Goal: Task Accomplishment & Management: Complete application form

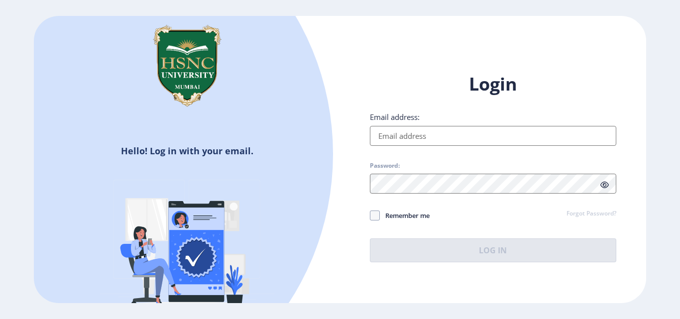
click at [441, 142] on input "Email address:" at bounding box center [493, 136] width 246 height 20
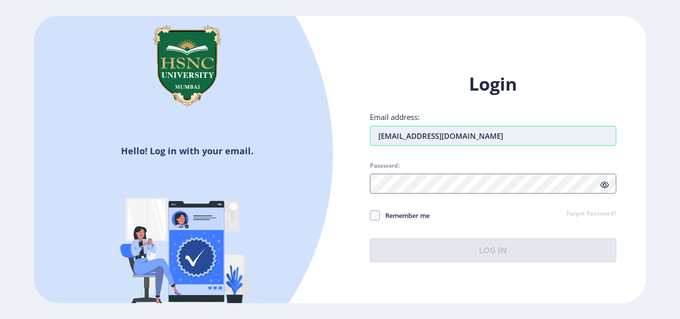
type input "[EMAIL_ADDRESS][DOMAIN_NAME]"
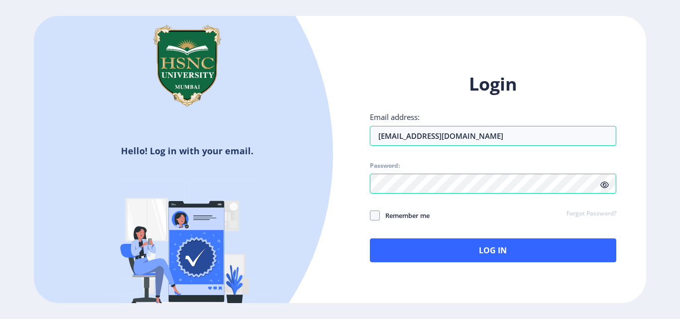
click at [608, 181] on icon at bounding box center [605, 184] width 8 height 7
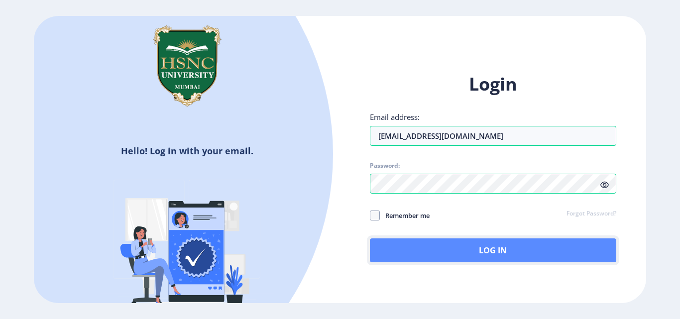
click at [492, 253] on button "Log In" at bounding box center [493, 251] width 246 height 24
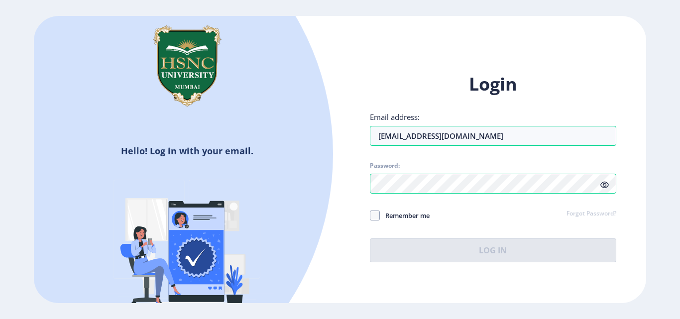
click at [597, 211] on link "Forgot Password?" at bounding box center [592, 214] width 50 height 9
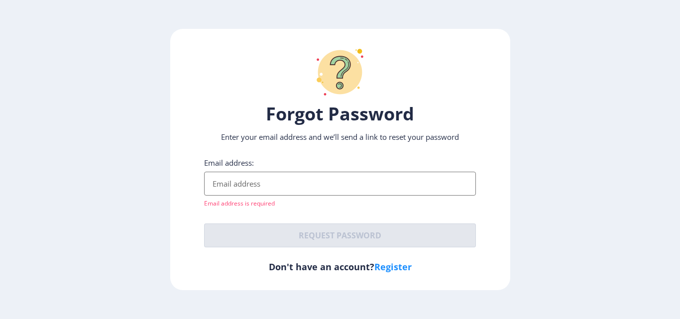
click at [312, 186] on input "Email address:" at bounding box center [340, 184] width 272 height 24
paste input "[EMAIL_ADDRESS][DOMAIN_NAME]"
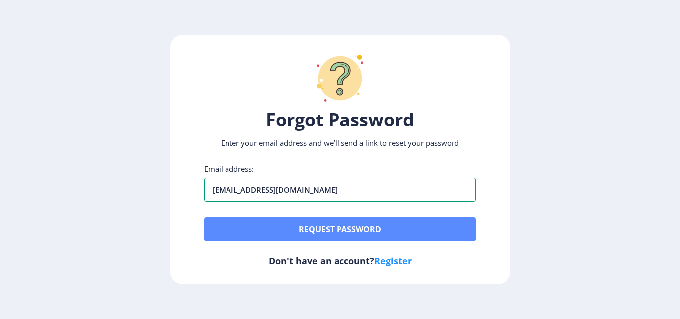
type input "[EMAIL_ADDRESS][DOMAIN_NAME]"
click at [322, 231] on button "Request password" at bounding box center [340, 230] width 272 height 24
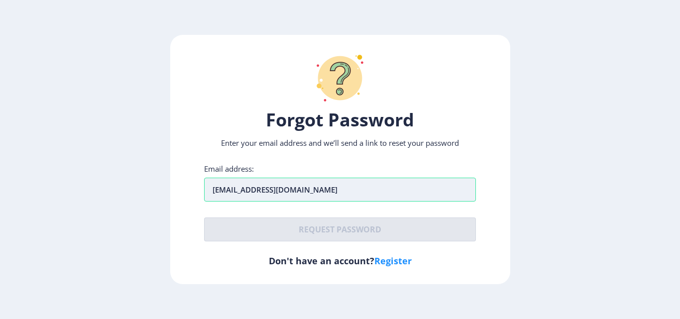
click at [354, 181] on input "[EMAIL_ADDRESS][DOMAIN_NAME]" at bounding box center [340, 190] width 272 height 24
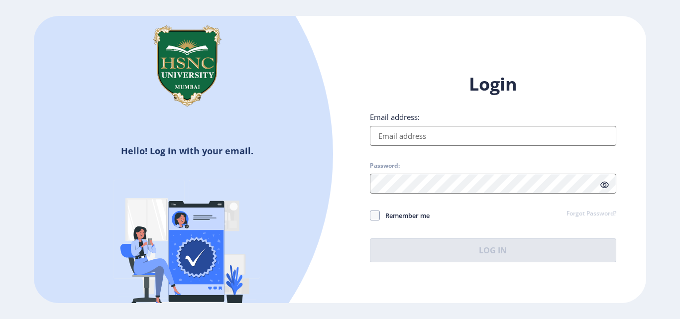
click at [418, 129] on input "Email address:" at bounding box center [493, 136] width 246 height 20
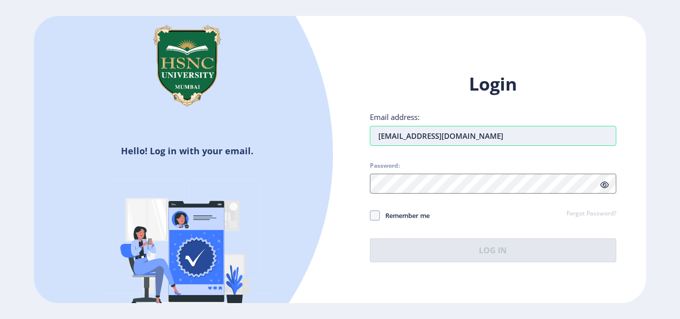
type input "[EMAIL_ADDRESS][DOMAIN_NAME]"
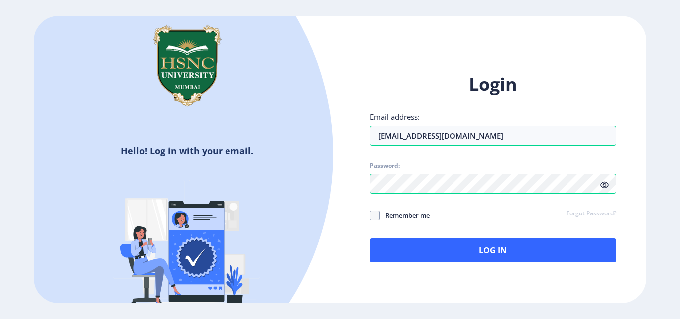
click at [607, 186] on icon at bounding box center [605, 184] width 8 height 7
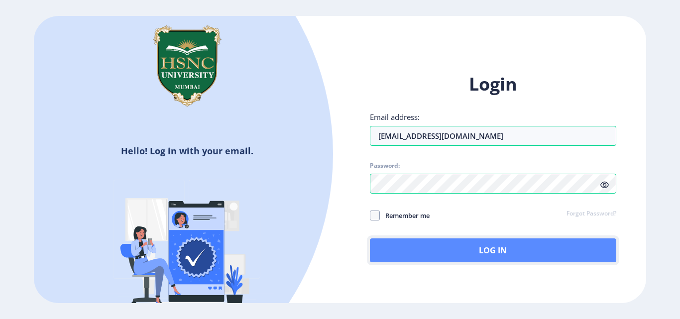
click at [495, 246] on button "Log In" at bounding box center [493, 251] width 246 height 24
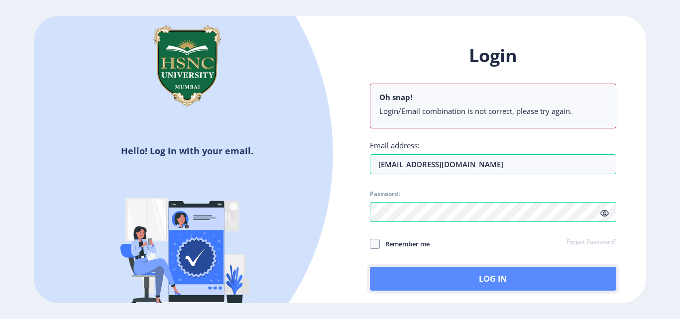
click at [480, 286] on button "Log In" at bounding box center [493, 279] width 246 height 24
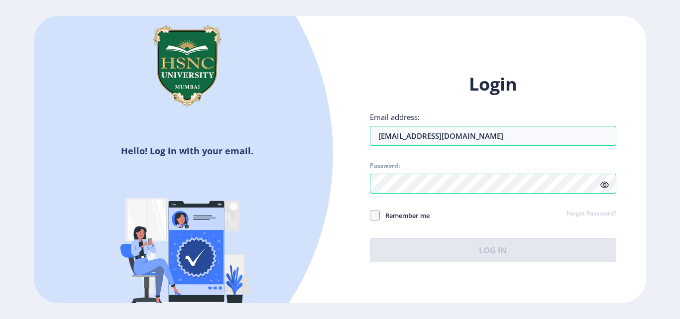
click at [631, 205] on div "Login Email address: [EMAIL_ADDRESS][DOMAIN_NAME] Password: Remember me Forgot …" at bounding box center [493, 175] width 306 height 236
click at [585, 216] on link "Forgot Password?" at bounding box center [592, 214] width 50 height 9
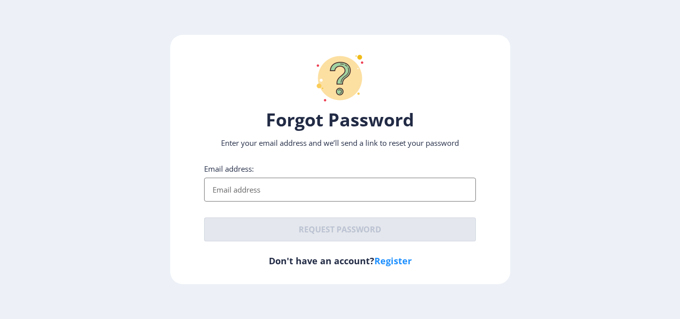
click at [308, 197] on input "Email address:" at bounding box center [340, 190] width 272 height 24
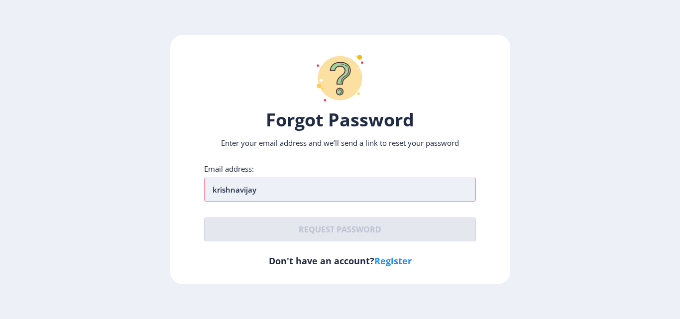
type input "[EMAIL_ADDRESS][DOMAIN_NAME]"
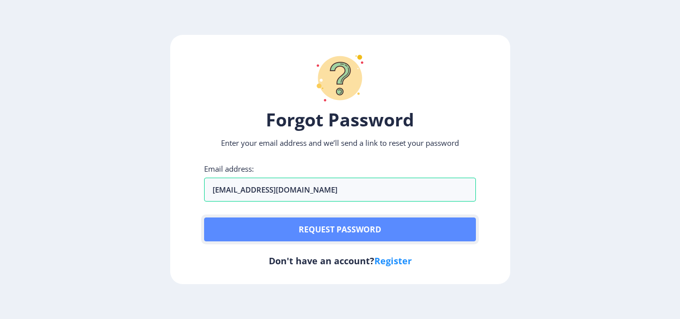
click at [325, 232] on button "Request password" at bounding box center [340, 230] width 272 height 24
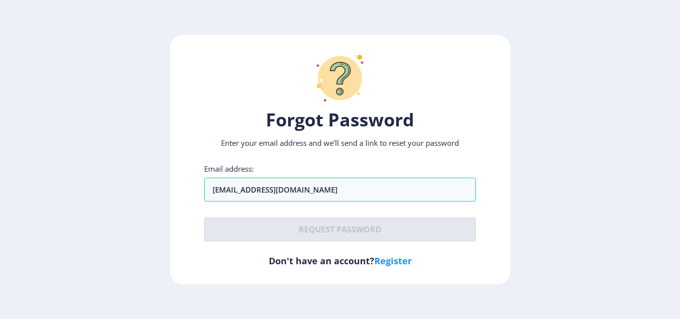
click at [341, 216] on div "Email address: [EMAIL_ADDRESS][DOMAIN_NAME] Request password" at bounding box center [340, 203] width 272 height 78
click at [328, 261] on h6 "Don't have an account? Register" at bounding box center [340, 261] width 272 height 12
click at [274, 199] on input "[EMAIL_ADDRESS][DOMAIN_NAME]" at bounding box center [340, 190] width 272 height 24
click at [443, 216] on div "Email address: [EMAIL_ADDRESS][DOMAIN_NAME] Request password" at bounding box center [340, 203] width 272 height 78
click at [465, 273] on div "Forgot Password Enter your email address and we’ll send a link to reset your pa…" at bounding box center [340, 160] width 340 height 250
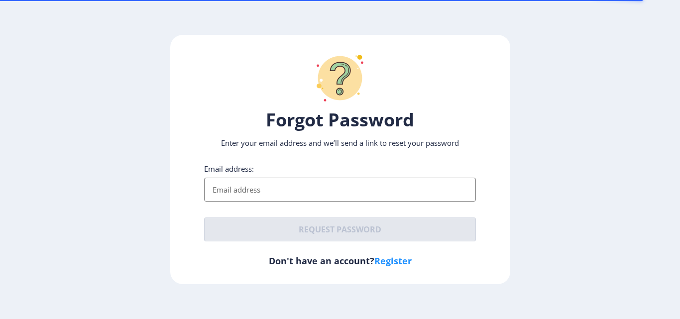
click at [235, 192] on input "Email address:" at bounding box center [340, 190] width 272 height 24
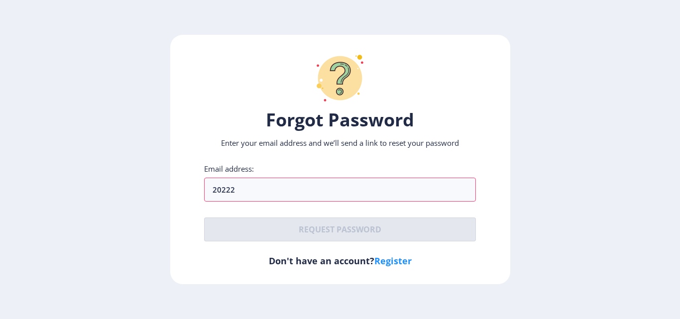
type input "2022230110120158@hsncu.edu.in"
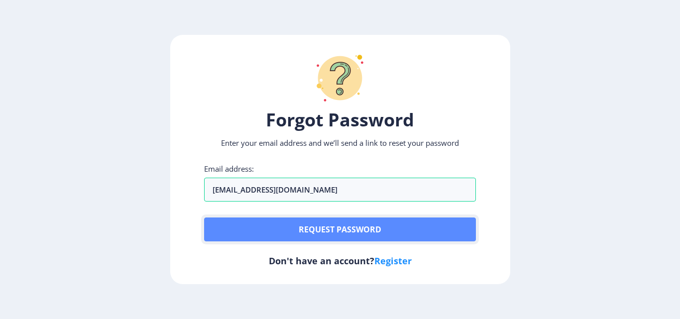
click at [311, 230] on button "Request password" at bounding box center [340, 230] width 272 height 24
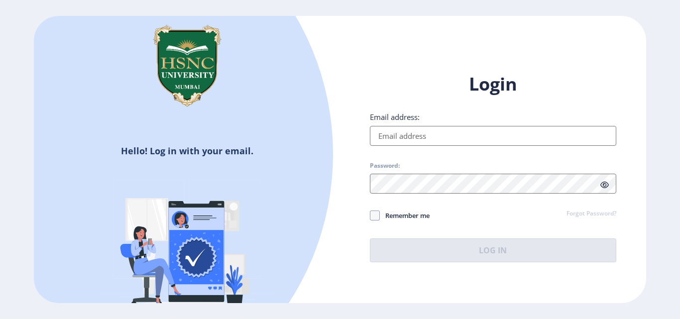
click at [406, 134] on input "Email address:" at bounding box center [493, 136] width 246 height 20
type input "[EMAIL_ADDRESS][DOMAIN_NAME]"
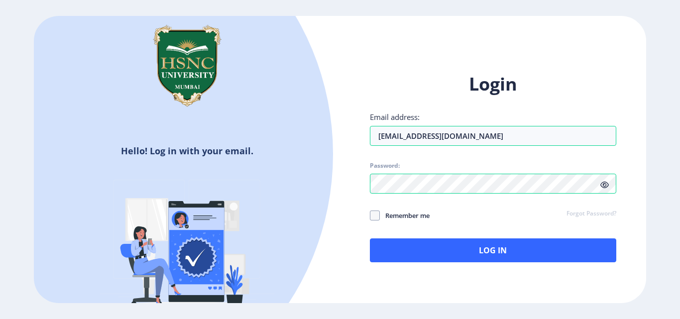
click at [604, 184] on icon at bounding box center [605, 184] width 8 height 7
click at [590, 214] on link "Forgot Password?" at bounding box center [592, 214] width 50 height 9
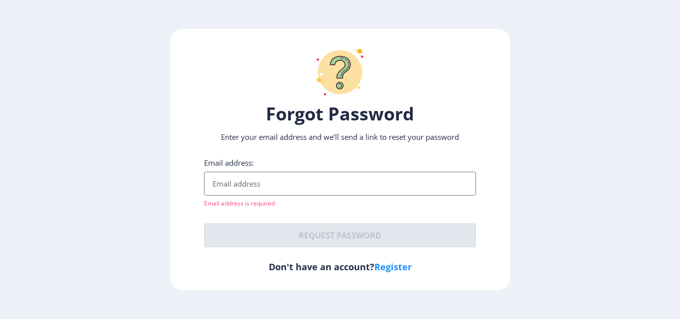
click at [391, 264] on link "Register" at bounding box center [392, 267] width 37 height 12
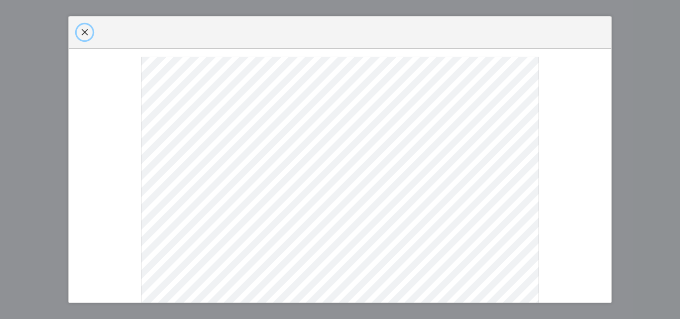
click at [81, 34] on span "button" at bounding box center [85, 32] width 8 height 8
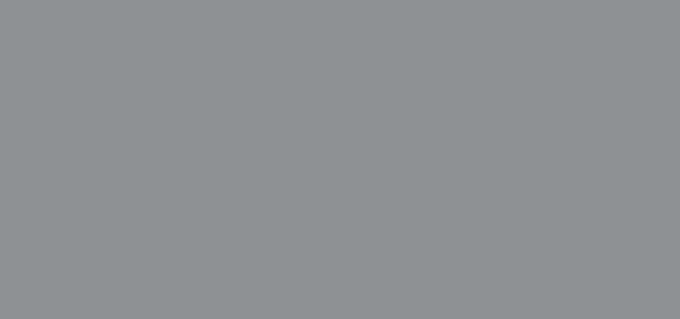
select select
